Goal: Task Accomplishment & Management: Use online tool/utility

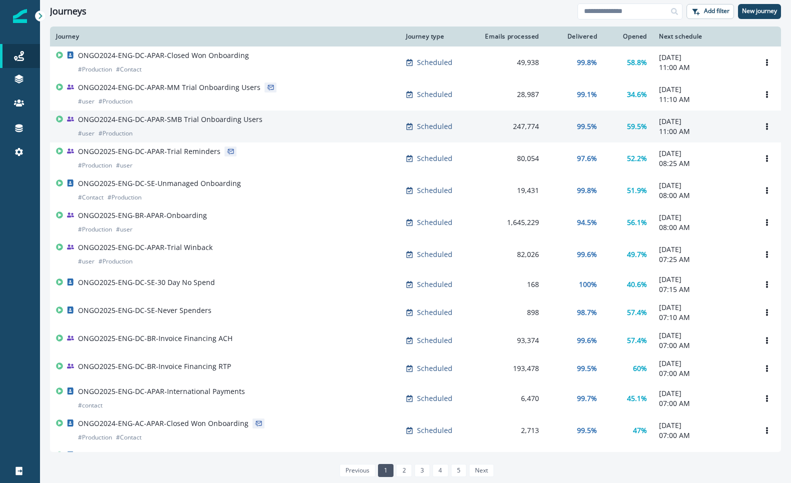
click at [186, 121] on p "ONGO2024-ENG-DC-APAR-SMB Trial Onboarding Users" at bounding box center [170, 120] width 185 height 10
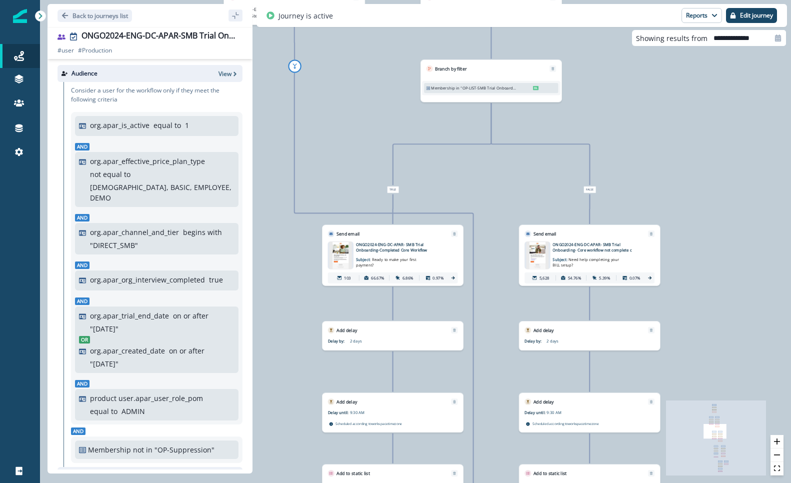
click at [336, 251] on img at bounding box center [341, 256] width 22 height 28
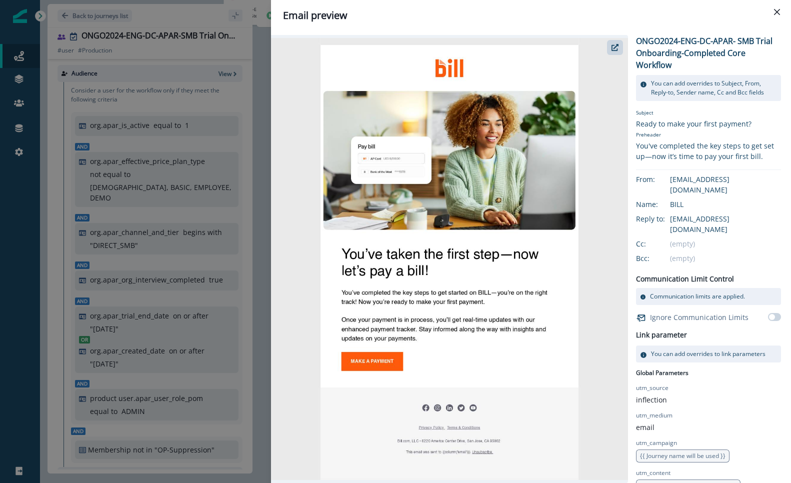
drag, startPoint x: 783, startPoint y: 13, endPoint x: 777, endPoint y: 15, distance: 5.9
click at [783, 13] on button "Close" at bounding box center [777, 12] width 16 height 16
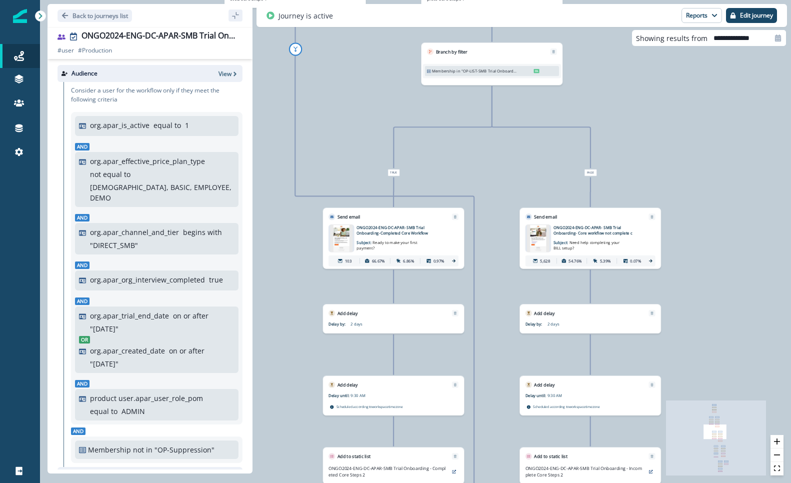
click at [538, 240] on img at bounding box center [538, 239] width 23 height 28
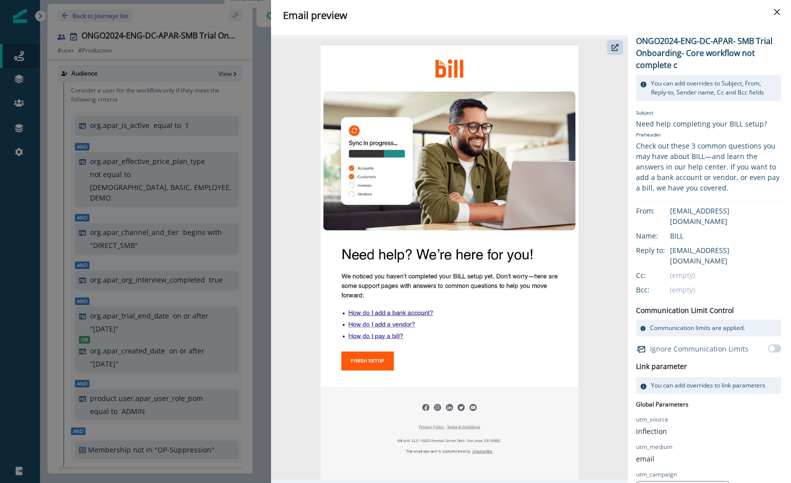
click at [784, 8] on button "Close" at bounding box center [777, 12] width 16 height 16
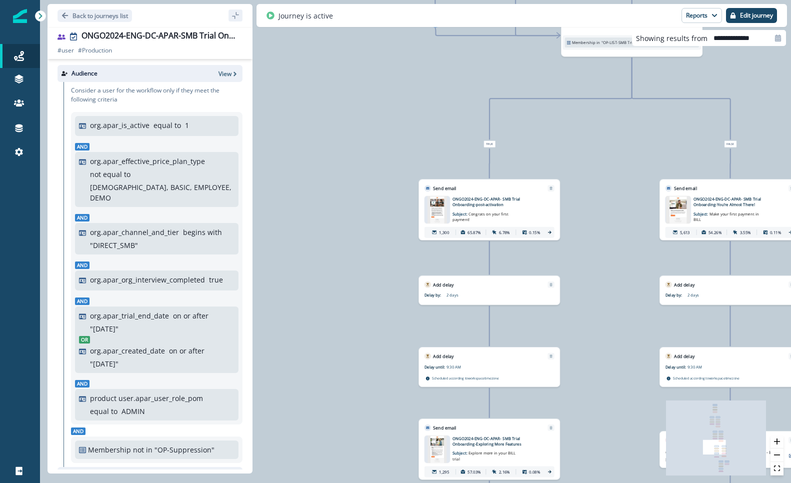
click at [491, 199] on p "ONGO2024-ENG-DC-APAR- SMB Trial Onboarding-post-activation" at bounding box center [497, 202] width 88 height 12
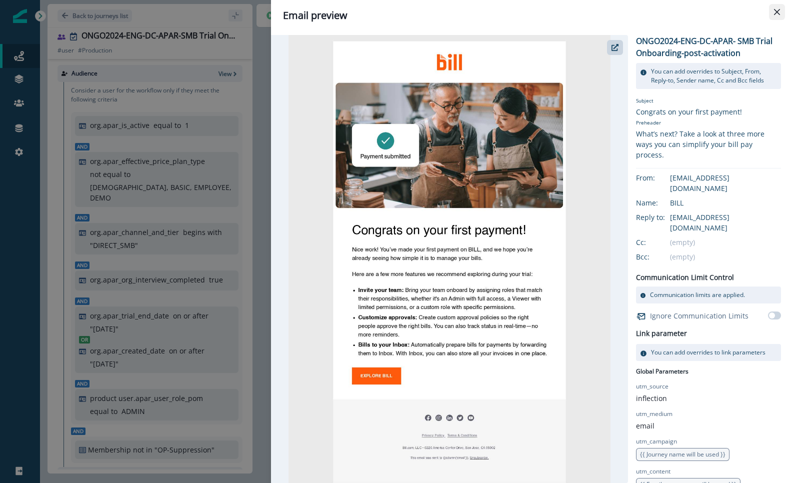
click at [776, 11] on icon "Close" at bounding box center [777, 12] width 6 height 6
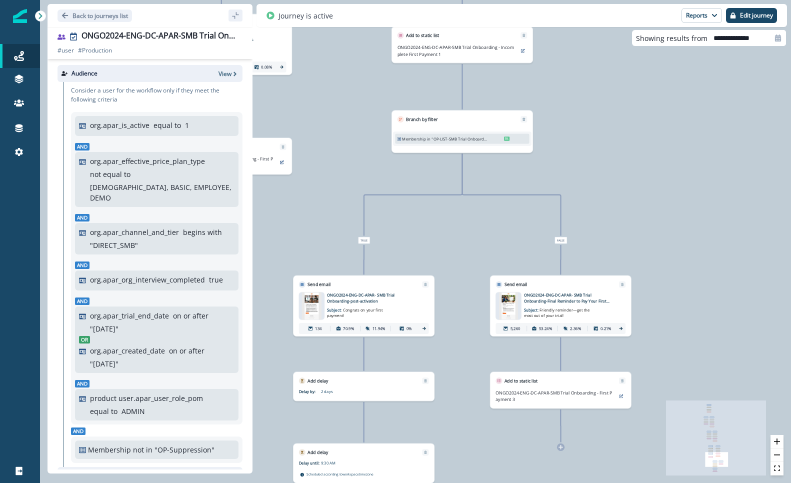
click at [557, 295] on p "ONGO2024-ENG-DC-APAR- SMB Trial Onboarding-Final Reminder to Pay Your First Bill" at bounding box center [568, 298] width 88 height 12
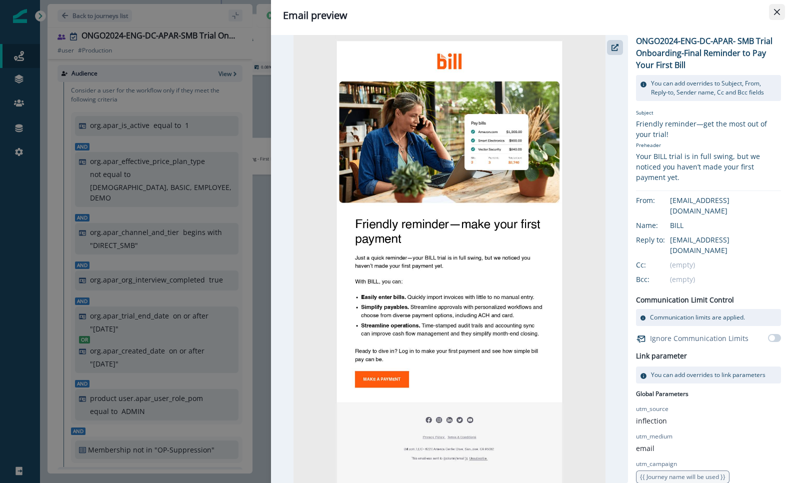
click at [777, 13] on icon "Close" at bounding box center [777, 12] width 6 height 6
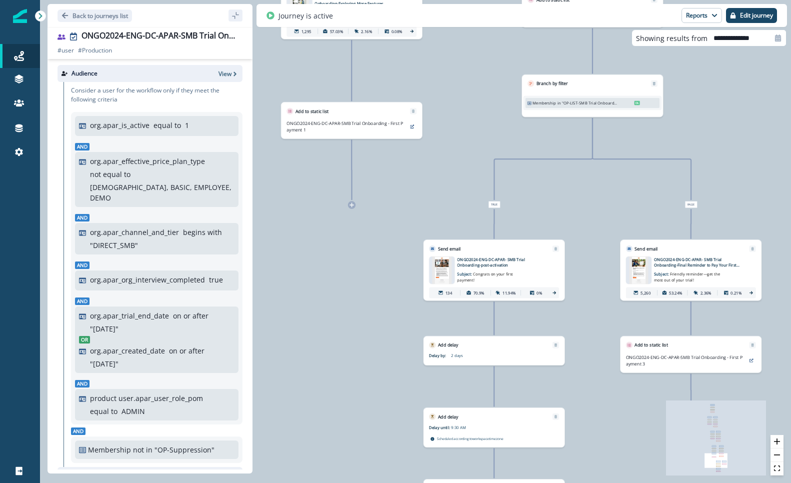
click at [593, 104] on p ""OP-LIST-SMB Trial Onboarding - First Payment"" at bounding box center [590, 103] width 56 height 6
click at [597, 103] on p ""OP-LIST-SMB Trial Onboarding - First Payment"" at bounding box center [590, 103] width 56 height 6
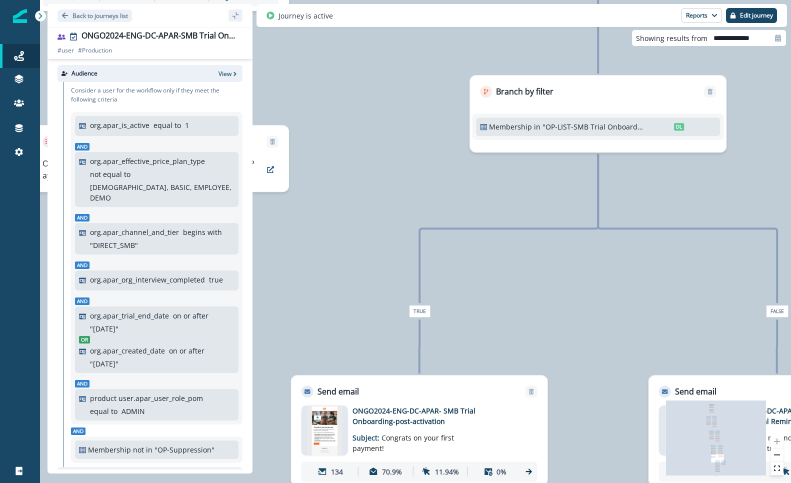
click at [593, 125] on p ""OP-LIST-SMB Trial Onboarding - First Payment"" at bounding box center [594, 127] width 102 height 11
click at [674, 133] on div "Membership in "OP-LIST-SMB Trial Onboarding - First Payment" DL" at bounding box center [598, 127] width 244 height 19
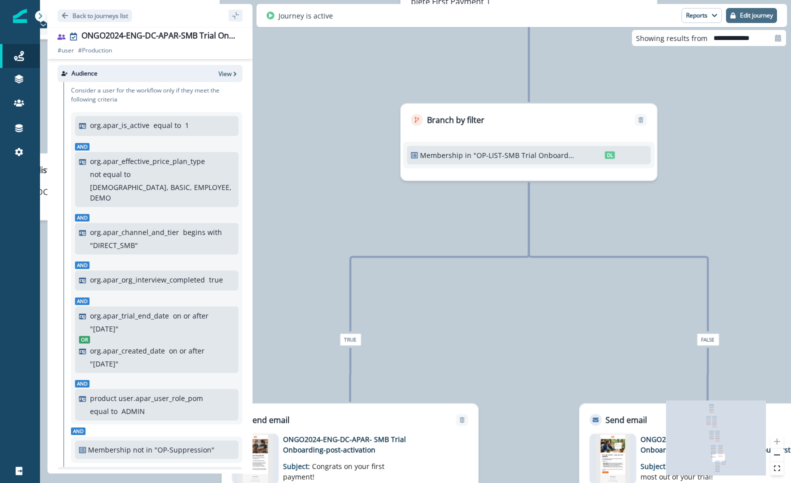
click at [752, 12] on p "Edit journey" at bounding box center [756, 15] width 33 height 7
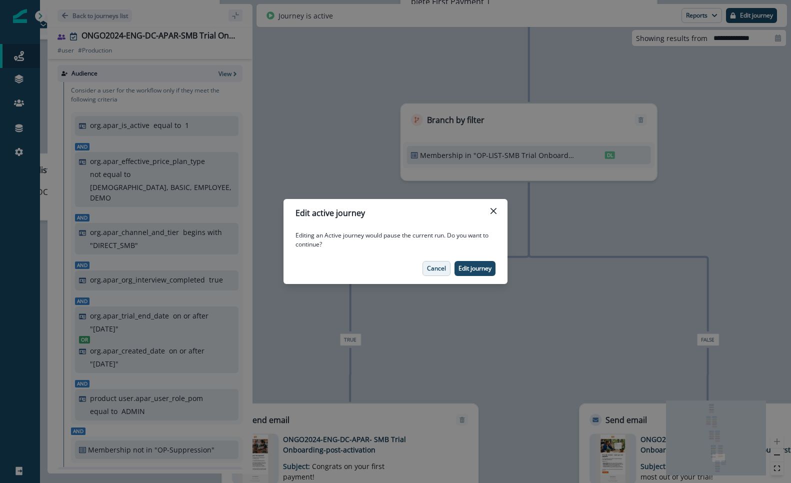
click at [432, 269] on p "Cancel" at bounding box center [436, 268] width 19 height 7
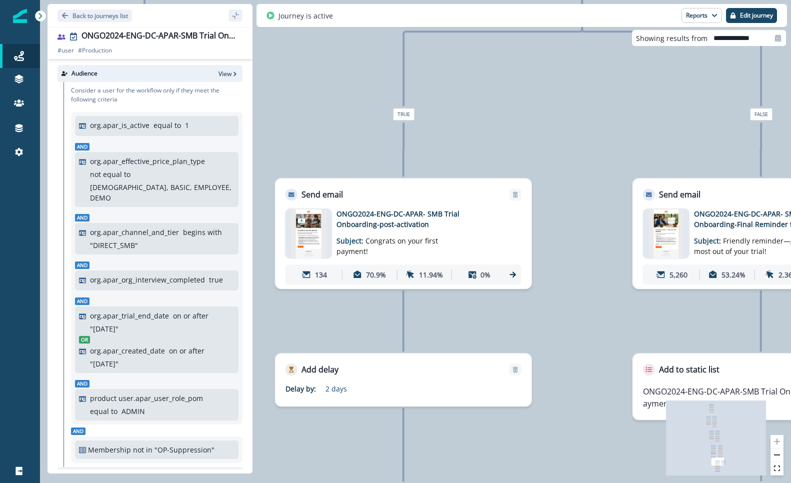
click at [385, 215] on p "ONGO2024-ENG-DC-APAR- SMB Trial Onboarding-post-activation" at bounding box center [417, 219] width 160 height 21
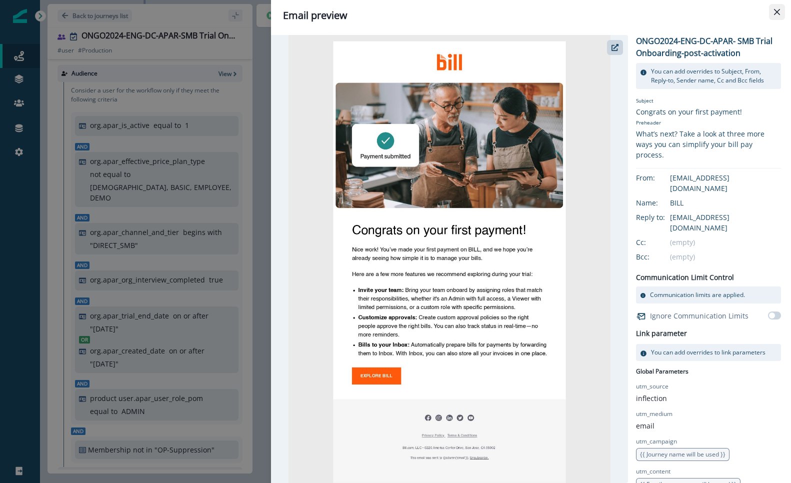
click at [775, 10] on icon "Close" at bounding box center [777, 12] width 6 height 6
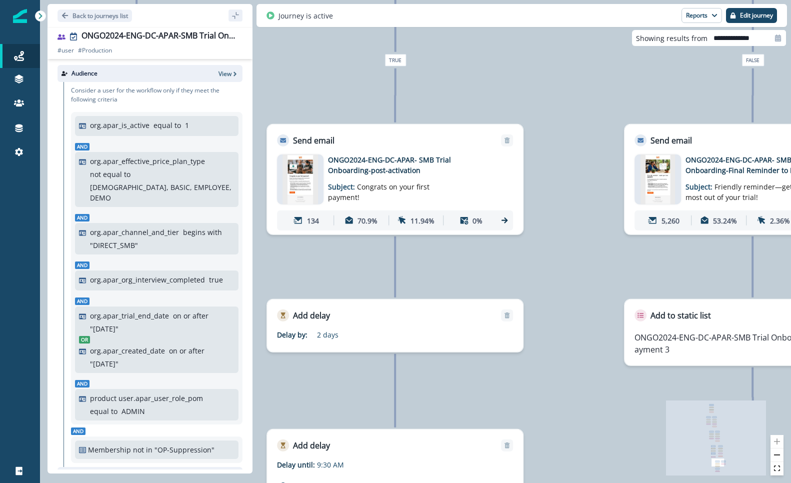
click at [739, 184] on span "Friendly reminder—get the most out of your trial!" at bounding box center [746, 192] width 120 height 20
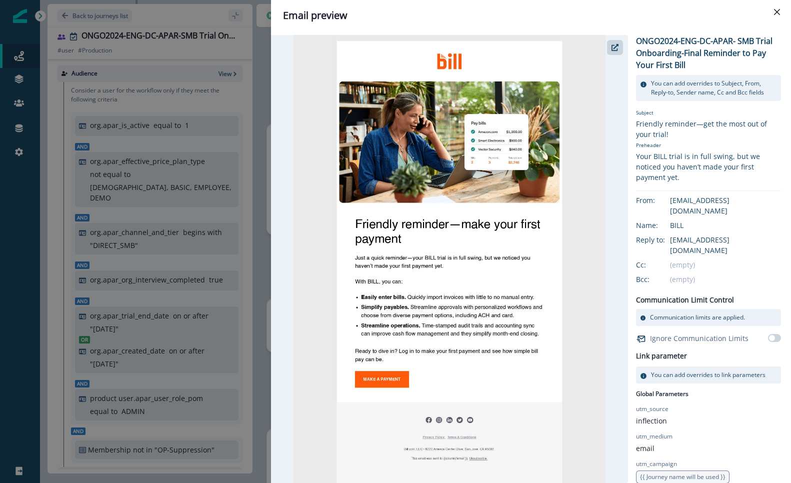
click at [783, 9] on button "Close" at bounding box center [777, 12] width 16 height 16
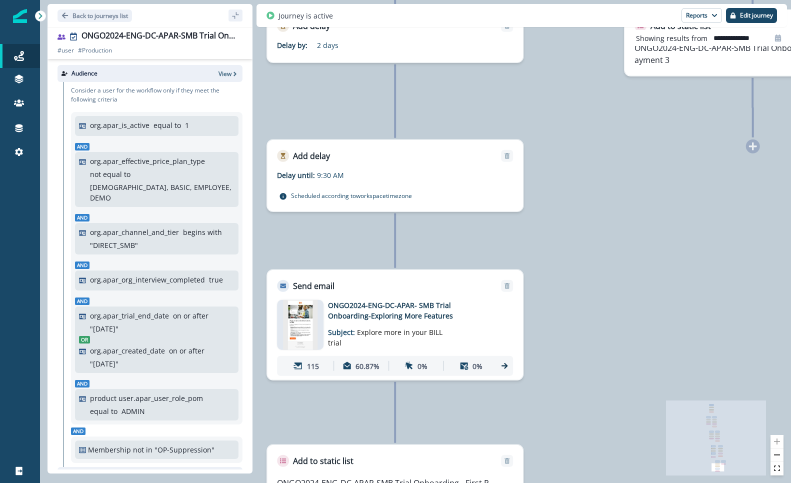
click at [423, 314] on p "ONGO2024-ENG-DC-APAR- SMB Trial Onboarding-Exploring More Features" at bounding box center [408, 310] width 160 height 21
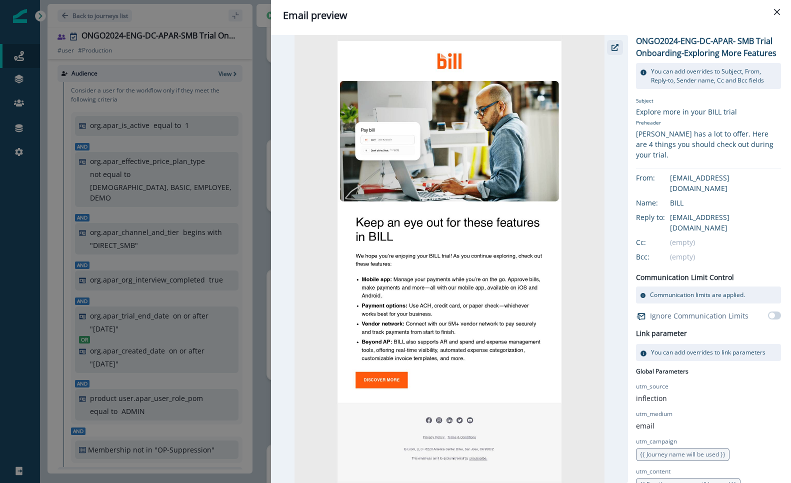
click at [622, 50] on button "button" at bounding box center [615, 47] width 16 height 15
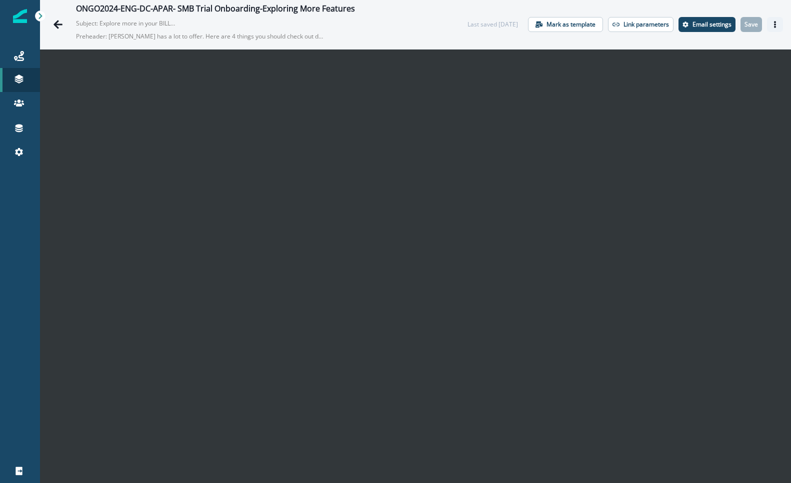
click at [778, 27] on icon "Actions" at bounding box center [775, 24] width 7 height 7
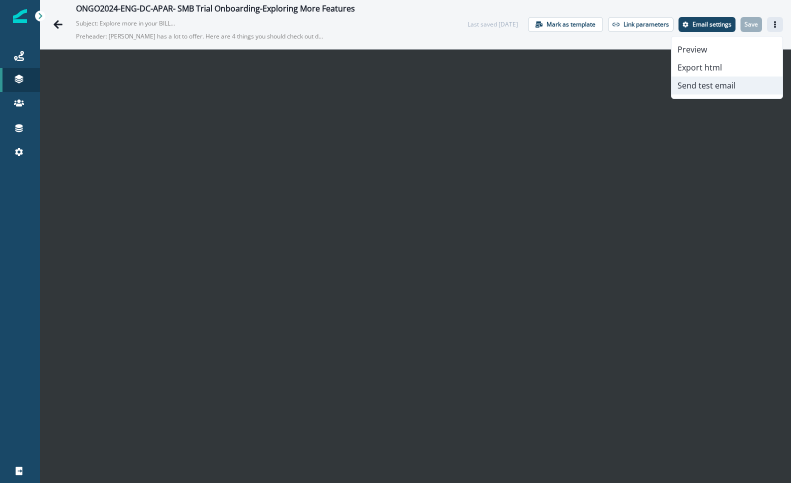
click at [724, 83] on button "Send test email" at bounding box center [727, 86] width 111 height 18
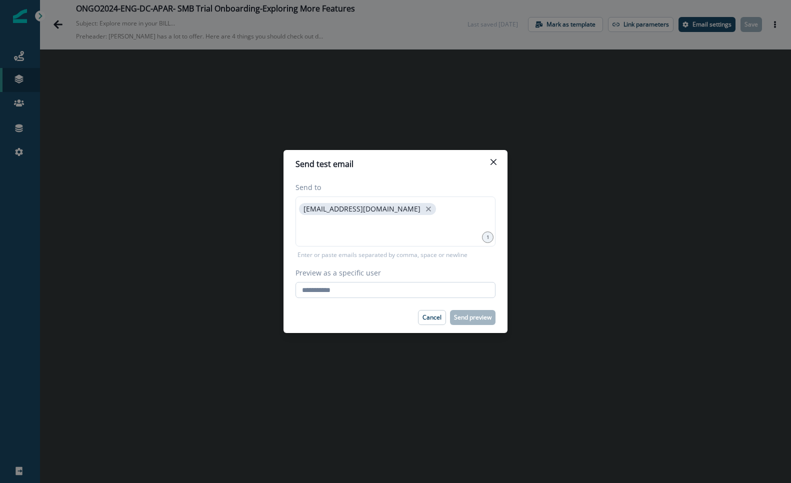
click at [330, 288] on input "Preview as a specific user" at bounding box center [396, 290] width 200 height 16
type input "**********"
click at [311, 319] on div "Cancel Send preview" at bounding box center [396, 317] width 200 height 15
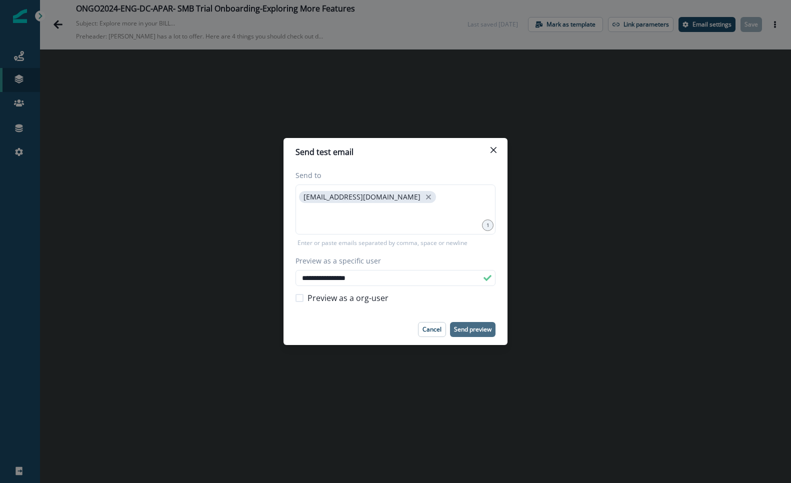
click at [475, 329] on p "Send preview" at bounding box center [473, 329] width 38 height 7
